Goal: Task Accomplishment & Management: Manage account settings

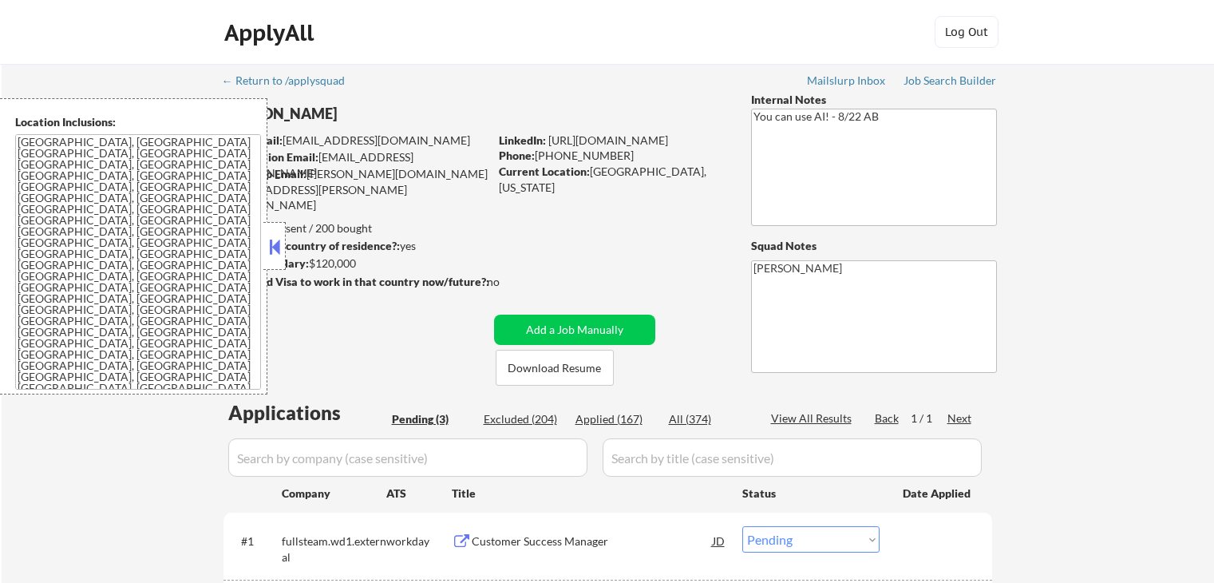
select select ""pending""
click at [269, 245] on button at bounding box center [275, 247] width 18 height 24
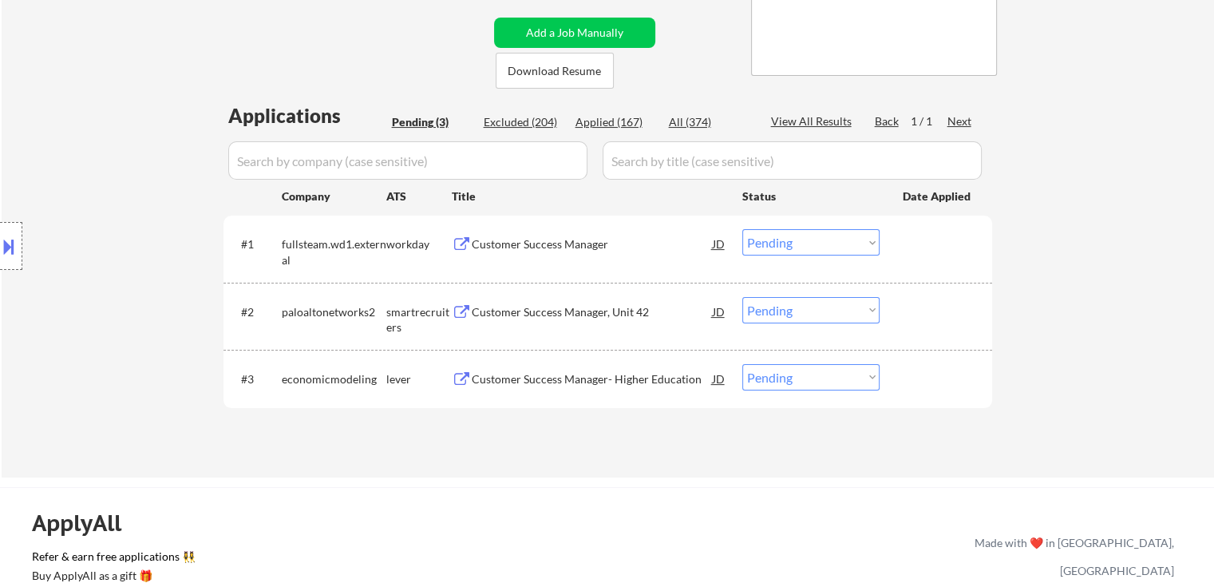
scroll to position [319, 0]
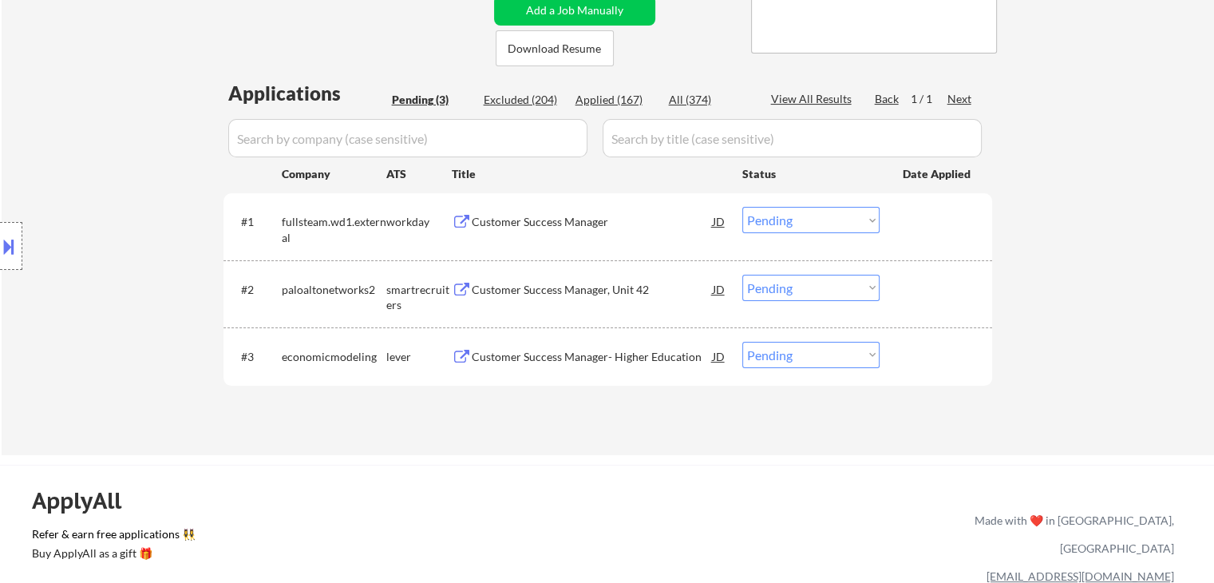
click at [504, 219] on div "Customer Success Manager" at bounding box center [592, 222] width 241 height 16
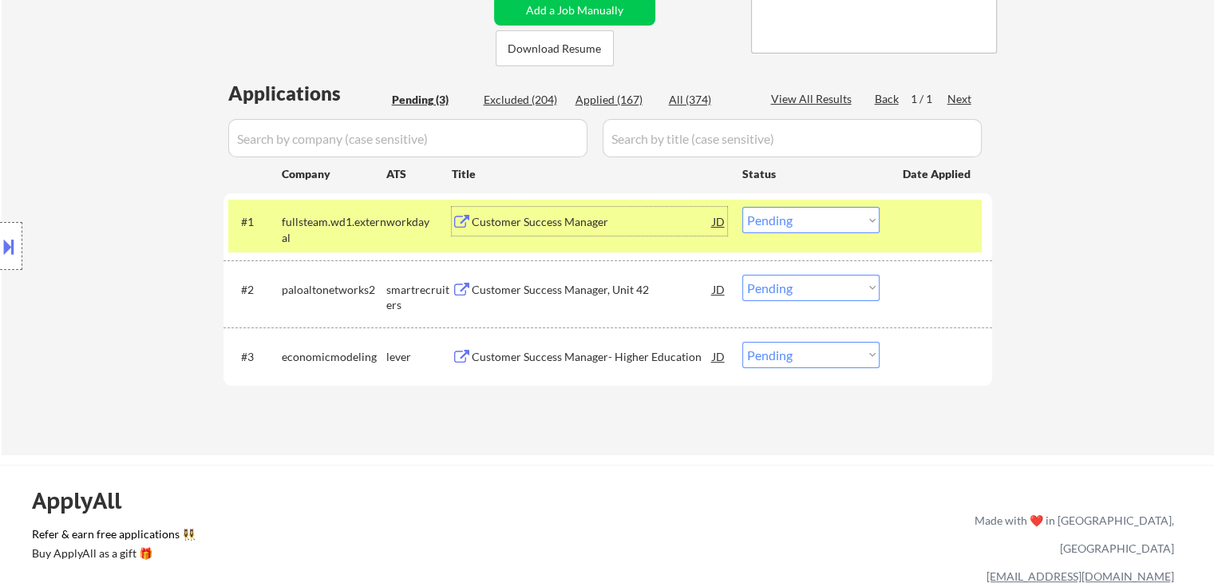
click at [793, 218] on select "Choose an option... Pending Applied Excluded (Questions) Excluded (Expired) Exc…" at bounding box center [810, 220] width 137 height 26
click at [742, 207] on select "Choose an option... Pending Applied Excluded (Questions) Excluded (Expired) Exc…" at bounding box center [810, 220] width 137 height 26
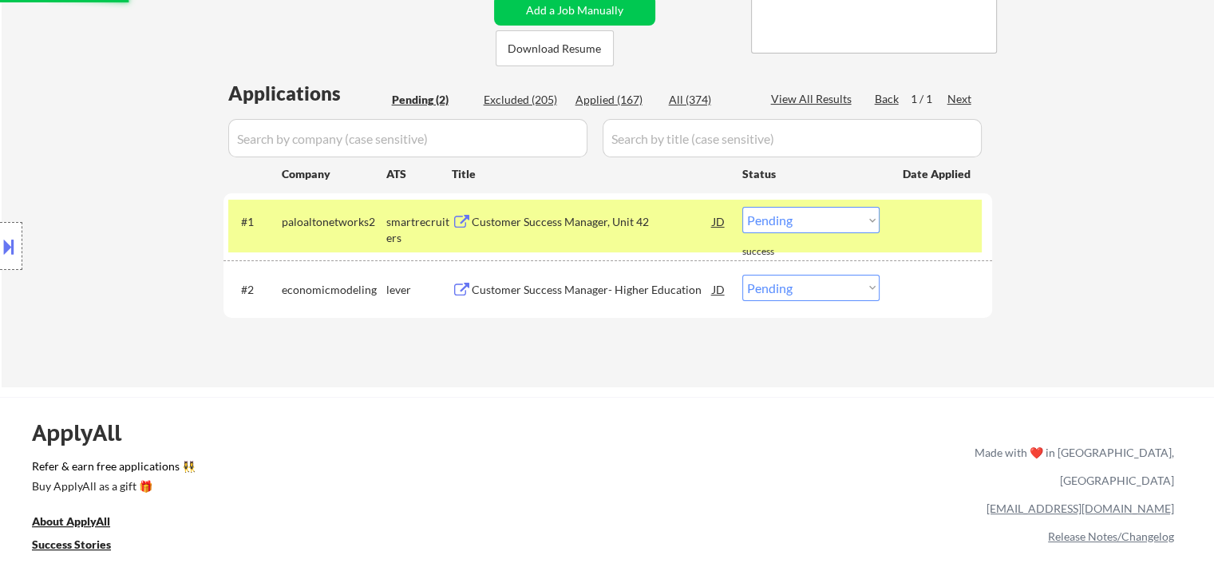
click at [516, 211] on div "Customer Success Manager, Unit 42" at bounding box center [592, 221] width 241 height 29
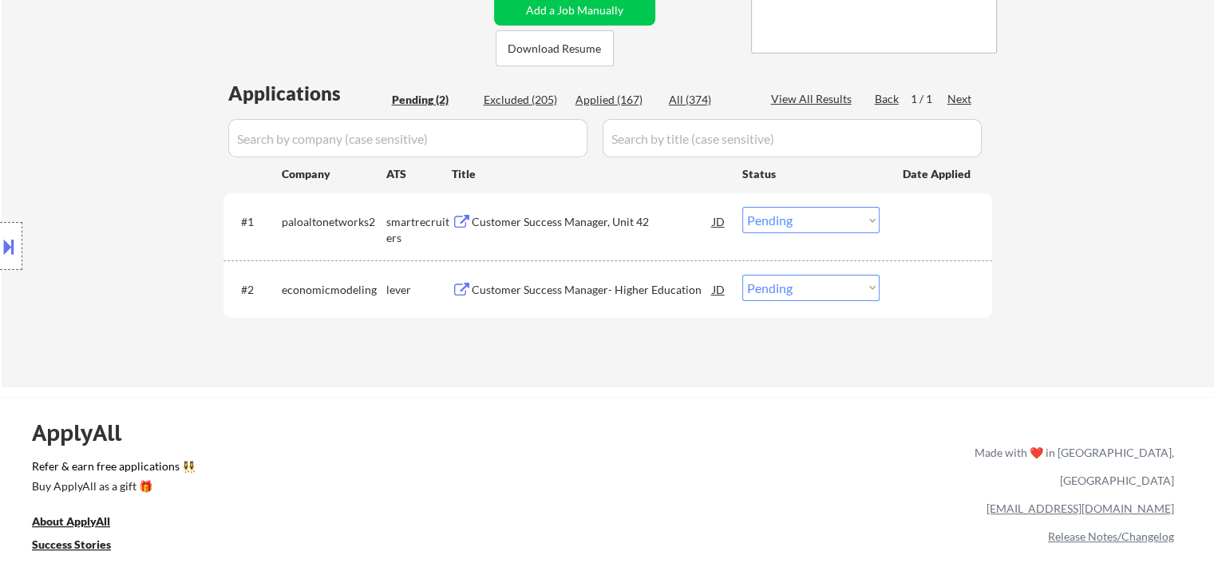
click at [0, 247] on button at bounding box center [9, 246] width 18 height 26
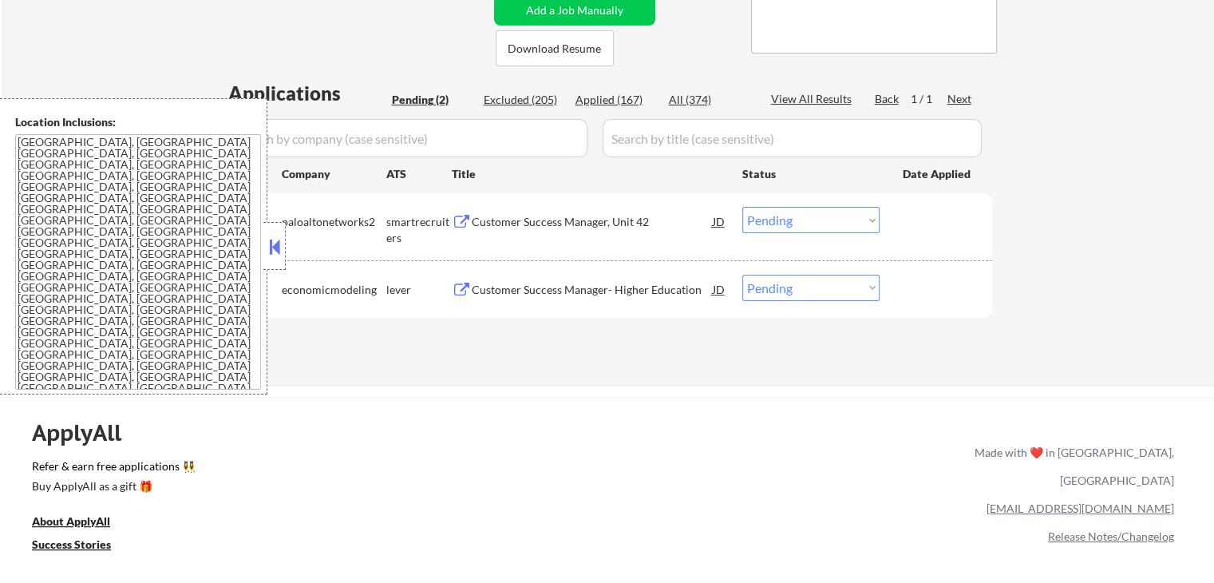
click at [287, 253] on div "#1 paloaltonetworks2 smartrecruiters Customer Success Manager, Unit 42 JD Choos…" at bounding box center [607, 226] width 769 height 67
click at [266, 243] on button at bounding box center [275, 247] width 18 height 24
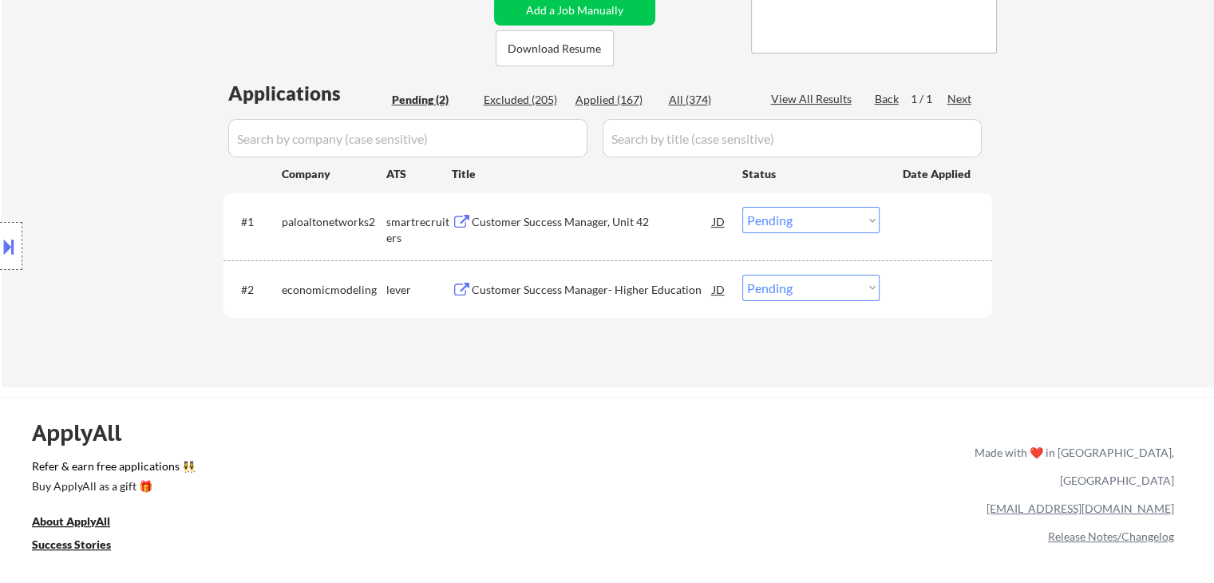
click at [575, 291] on div "Customer Success Manager- Higher Education" at bounding box center [592, 290] width 241 height 16
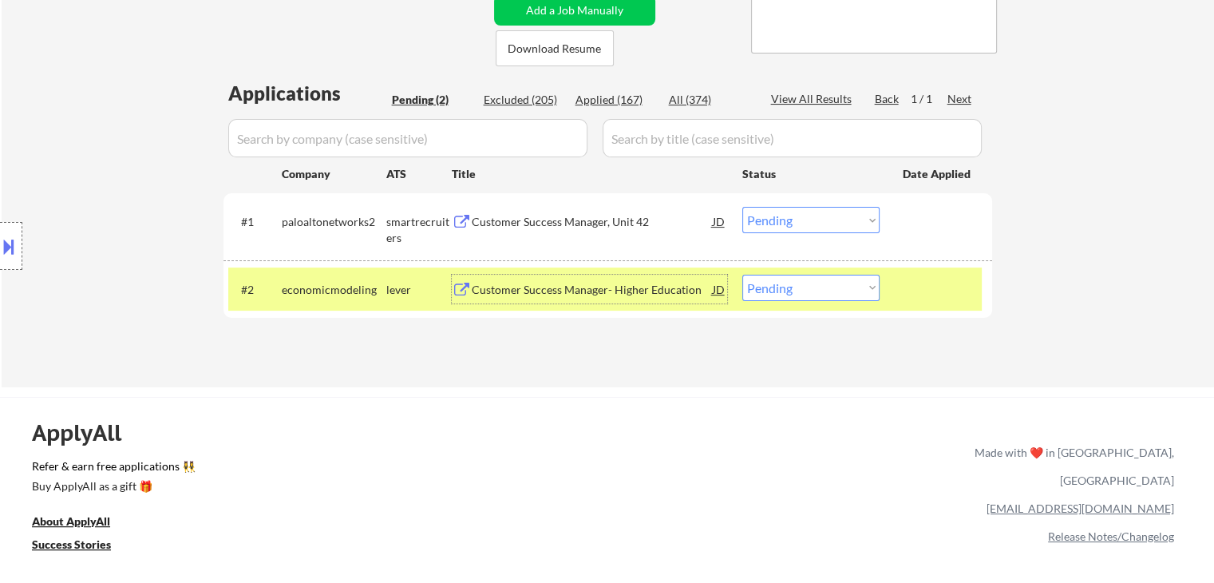
click at [764, 221] on select "Choose an option... Pending Applied Excluded (Questions) Excluded (Expired) Exc…" at bounding box center [810, 220] width 137 height 26
click at [742, 207] on select "Choose an option... Pending Applied Excluded (Questions) Excluded (Expired) Exc…" at bounding box center [810, 220] width 137 height 26
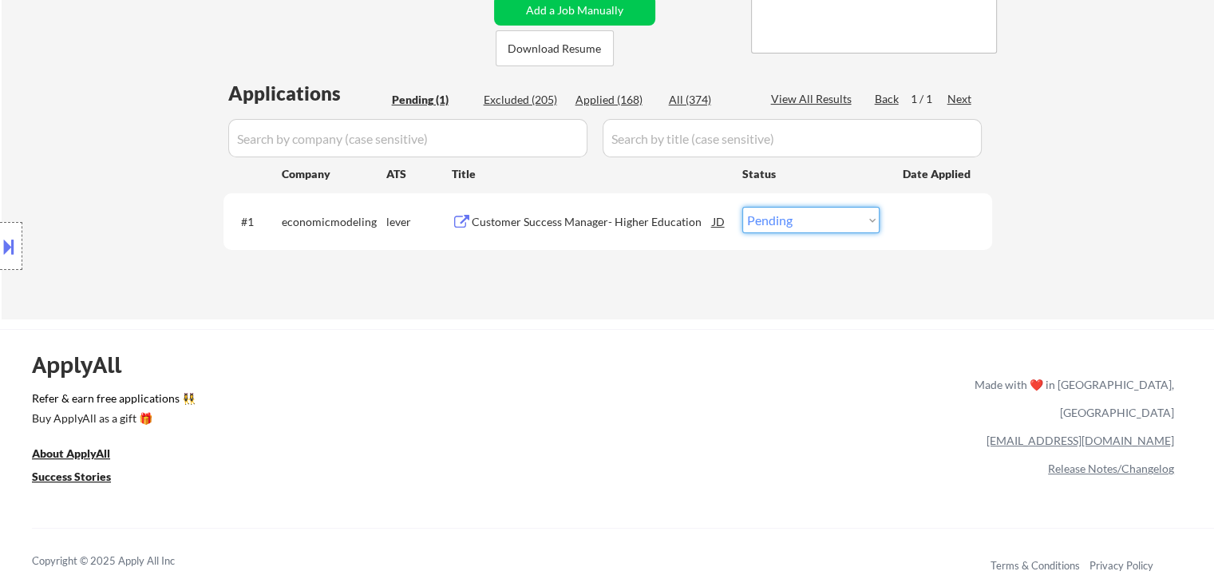
click at [794, 224] on select "Choose an option... Pending Applied Excluded (Questions) Excluded (Expired) Exc…" at bounding box center [810, 220] width 137 height 26
click at [742, 207] on select "Choose an option... Pending Applied Excluded (Questions) Excluded (Expired) Exc…" at bounding box center [810, 220] width 137 height 26
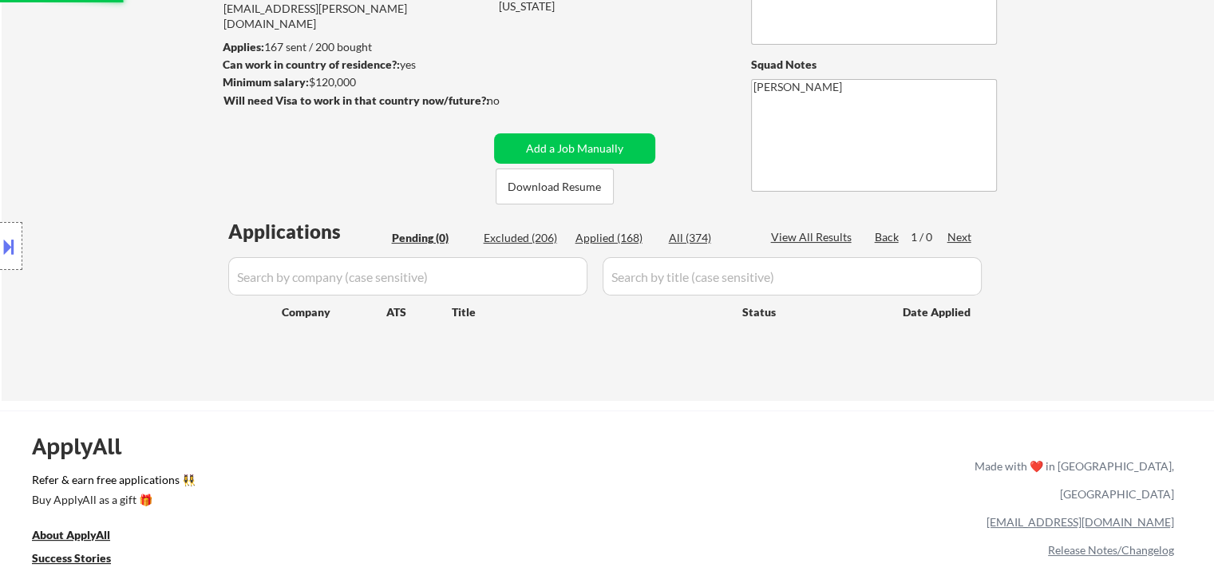
scroll to position [0, 0]
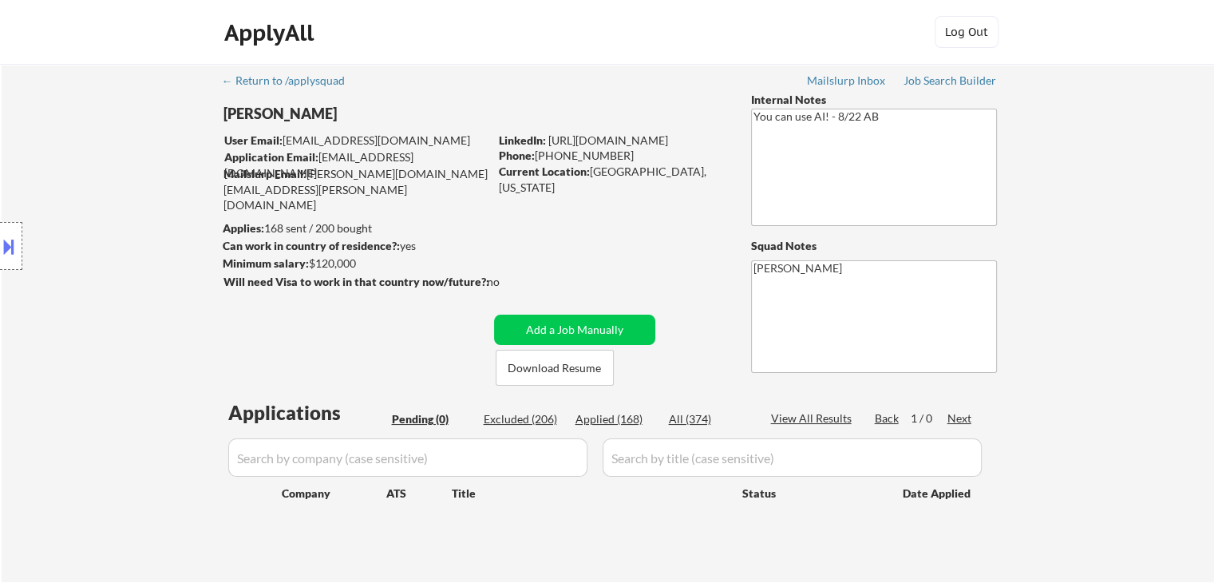
select select ""pending""
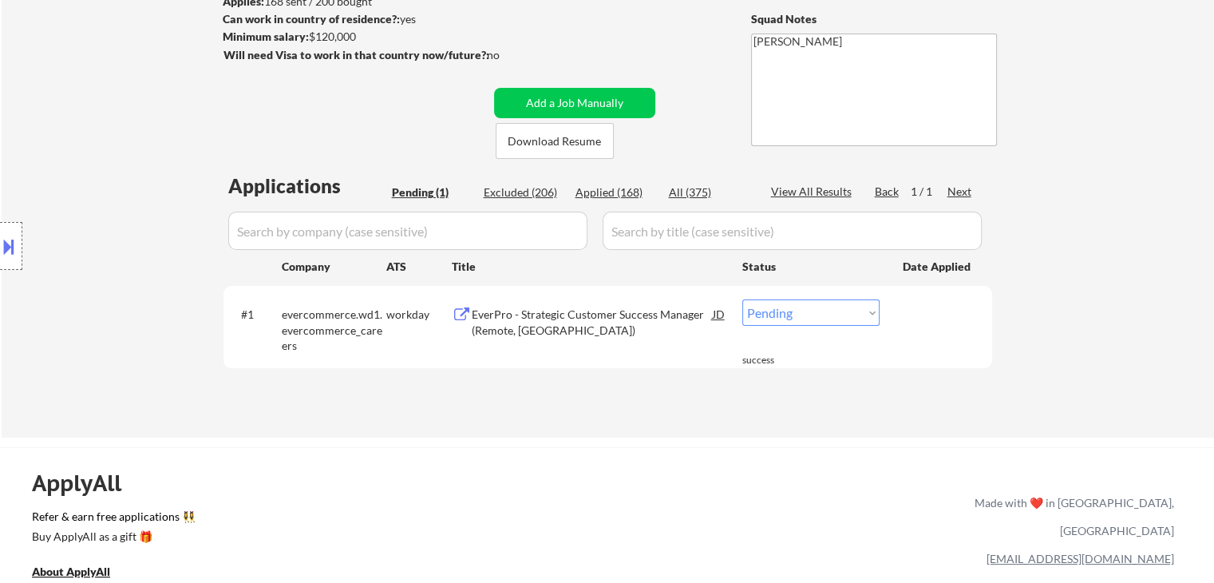
scroll to position [239, 0]
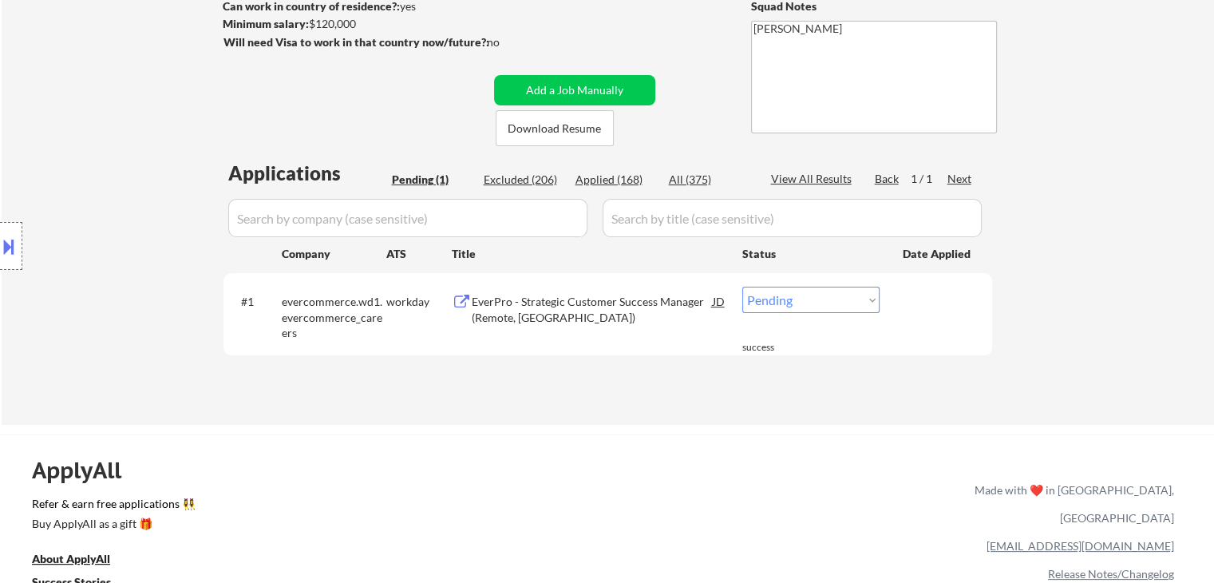
click at [600, 300] on div "EverPro - Strategic Customer Success Manager (Remote, [GEOGRAPHIC_DATA])" at bounding box center [592, 309] width 241 height 31
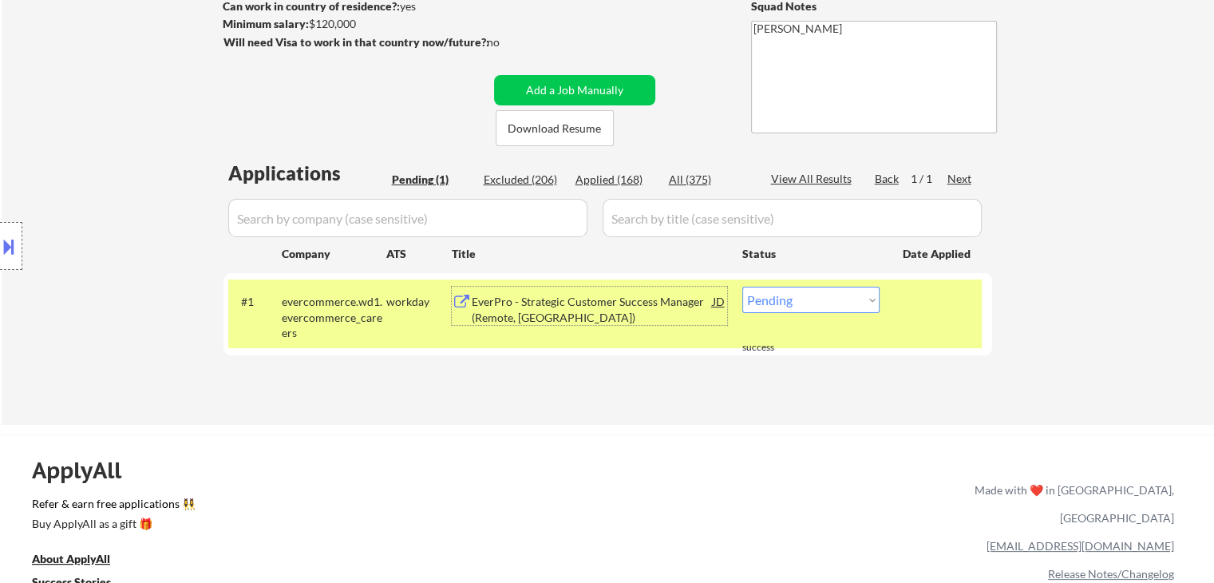
click at [800, 301] on select "Choose an option... Pending Applied Excluded (Questions) Excluded (Expired) Exc…" at bounding box center [810, 300] width 137 height 26
select select ""excluded__salary_""
click at [742, 287] on select "Choose an option... Pending Applied Excluded (Questions) Excluded (Expired) Exc…" at bounding box center [810, 300] width 137 height 26
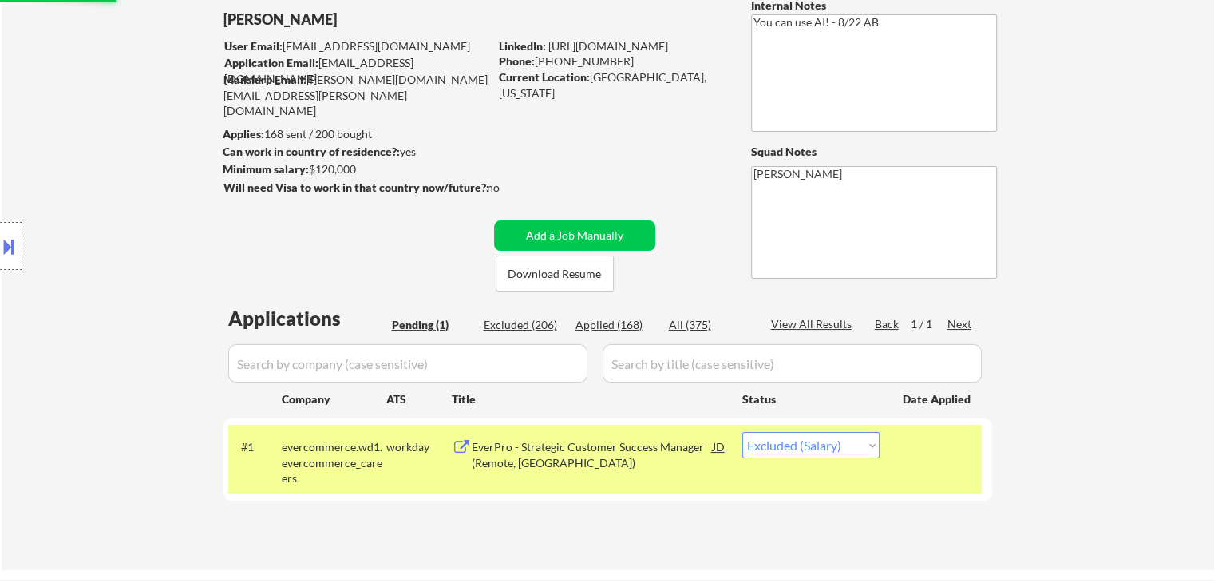
scroll to position [80, 0]
